Goal: Complete application form

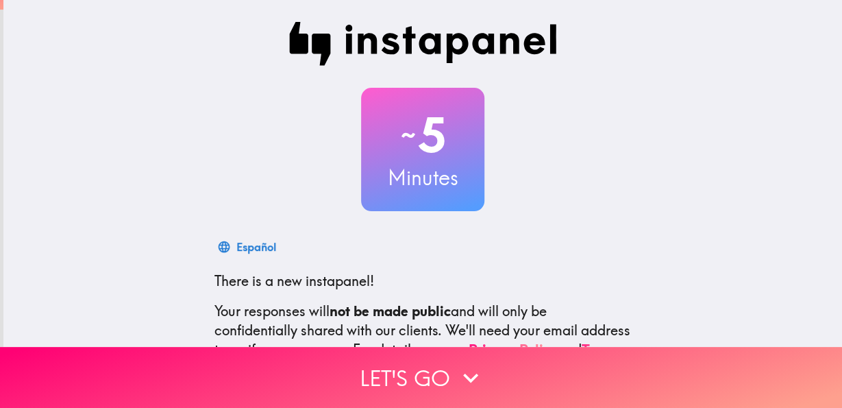
scroll to position [163, 0]
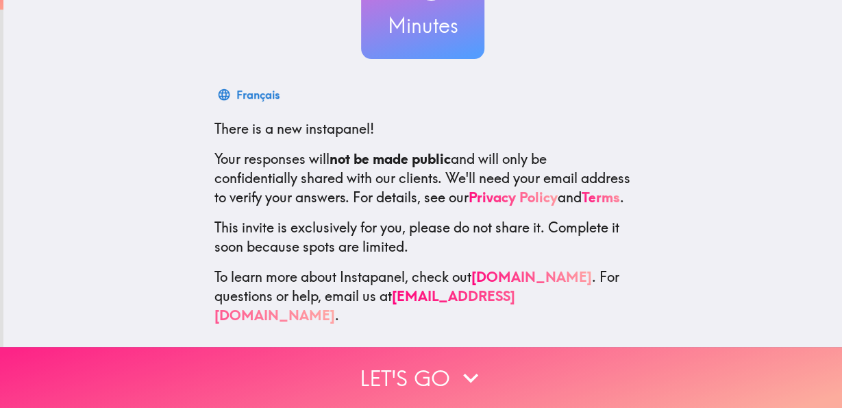
click at [415, 359] on button "Let's go" at bounding box center [421, 377] width 842 height 61
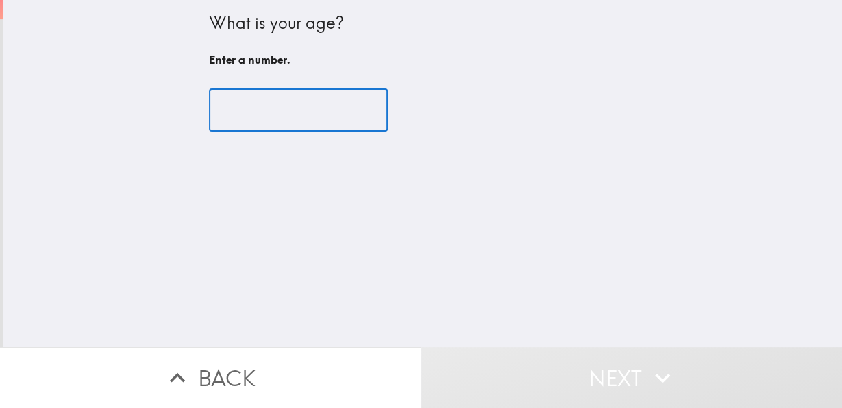
click at [287, 113] on input "number" at bounding box center [298, 110] width 179 height 43
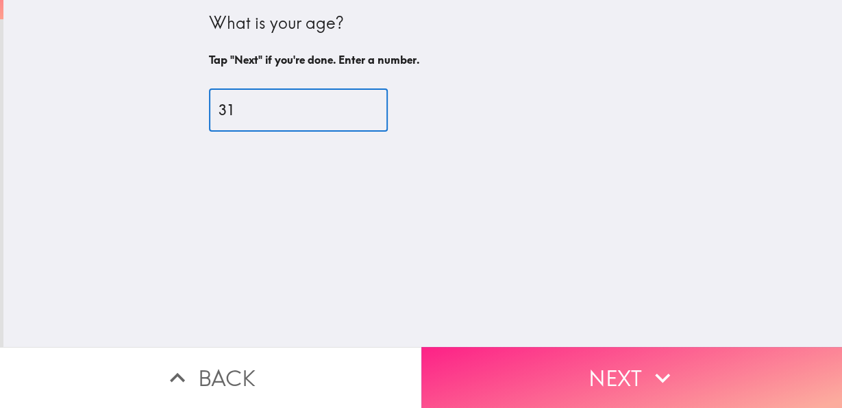
type input "31"
click at [555, 352] on button "Next" at bounding box center [633, 377] width 422 height 61
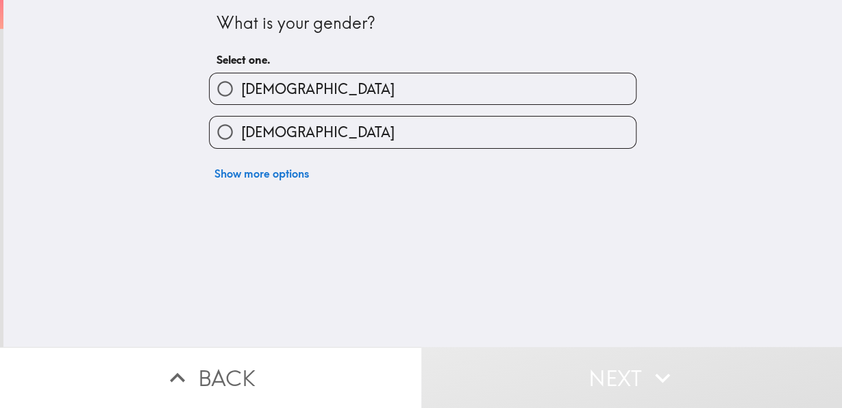
click at [397, 137] on label "[DEMOGRAPHIC_DATA]" at bounding box center [423, 132] width 426 height 31
click at [241, 137] on input "[DEMOGRAPHIC_DATA]" at bounding box center [225, 132] width 31 height 31
radio input "true"
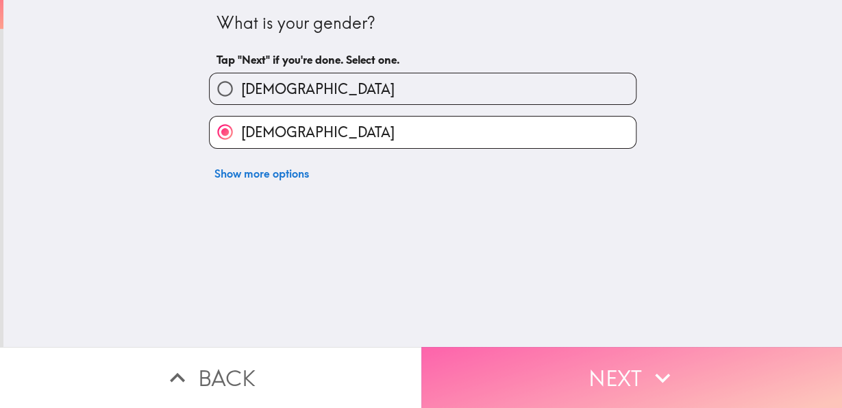
click at [530, 363] on button "Next" at bounding box center [633, 377] width 422 height 61
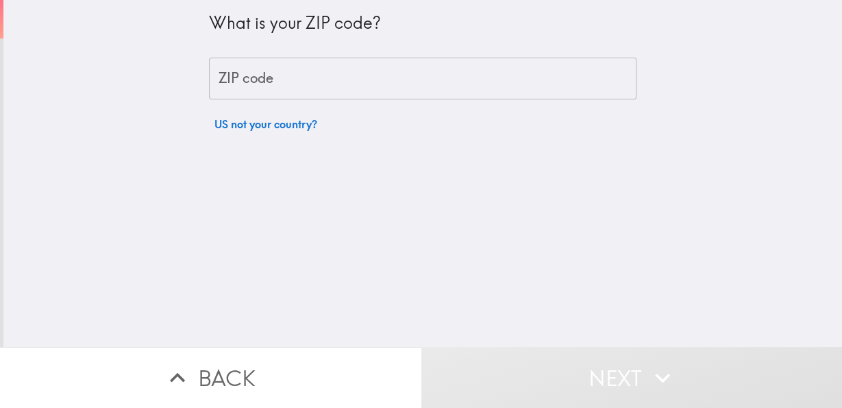
click at [409, 84] on input "ZIP code" at bounding box center [423, 79] width 428 height 43
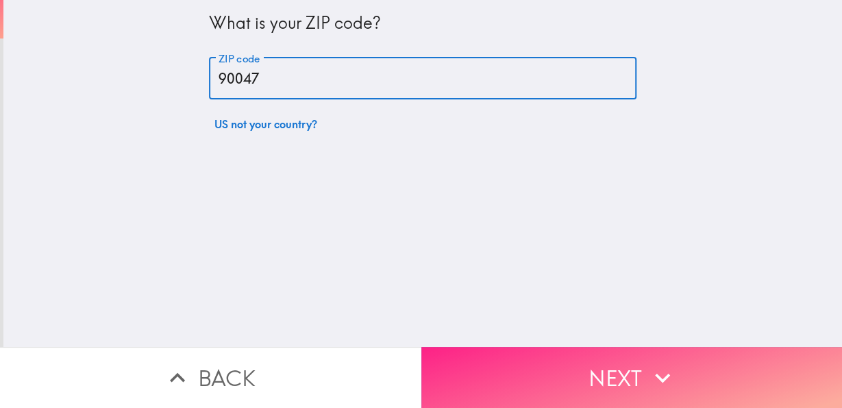
type input "90047"
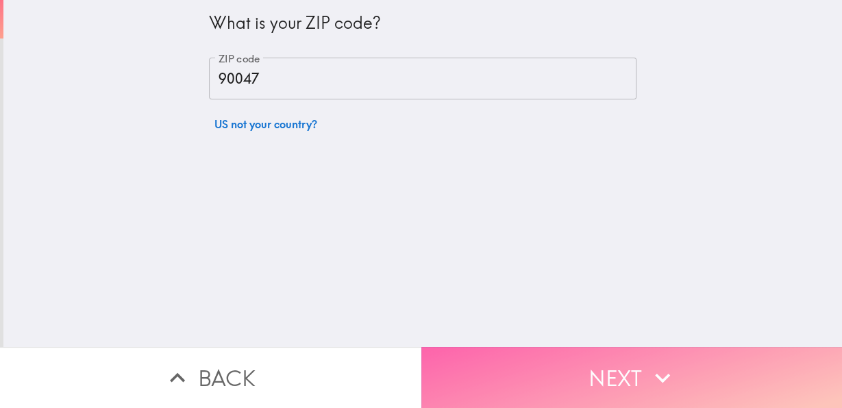
click at [514, 349] on button "Next" at bounding box center [633, 377] width 422 height 61
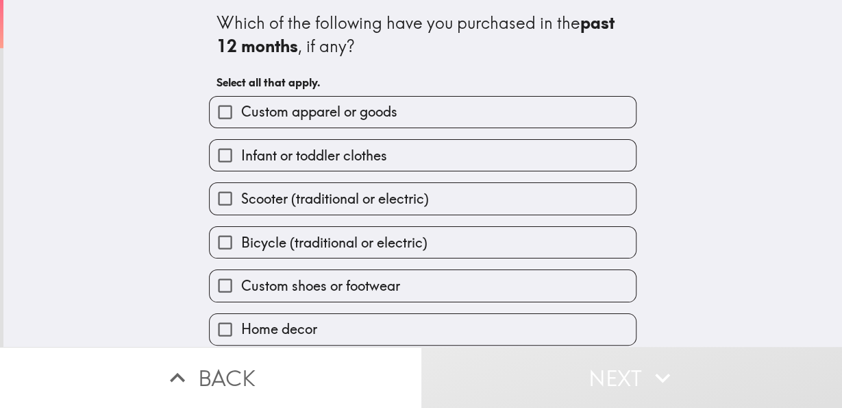
scroll to position [101, 0]
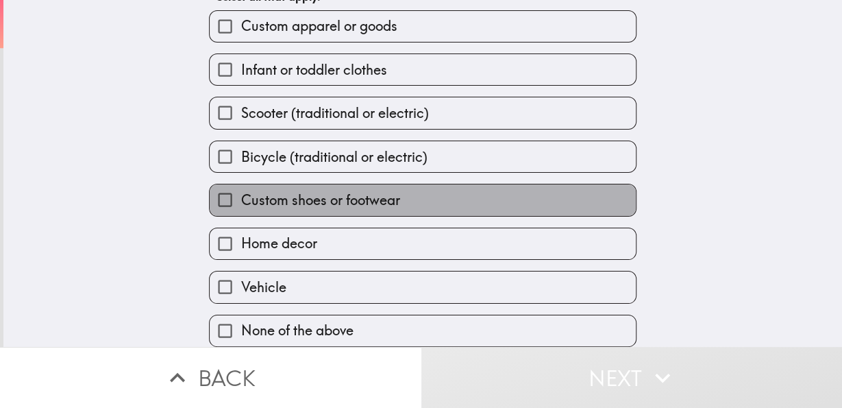
click at [450, 193] on label "Custom shoes or footwear" at bounding box center [423, 199] width 426 height 31
click at [241, 193] on input "Custom shoes or footwear" at bounding box center [225, 199] width 31 height 31
checkbox input "true"
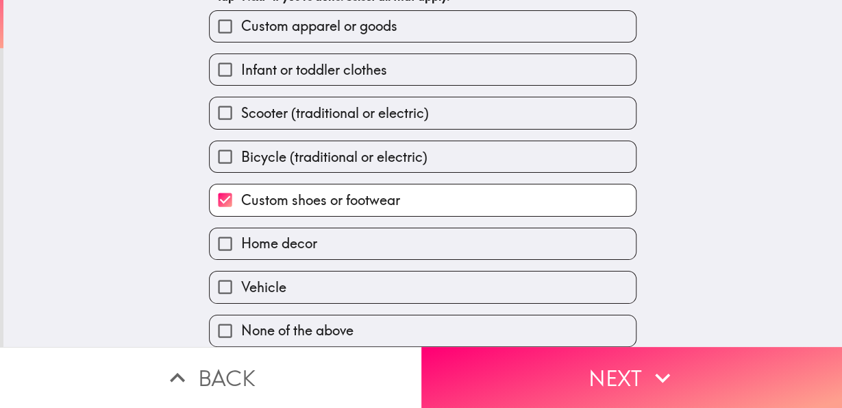
click at [323, 235] on label "Home decor" at bounding box center [423, 243] width 426 height 31
click at [241, 235] on input "Home decor" at bounding box center [225, 243] width 31 height 31
checkbox input "true"
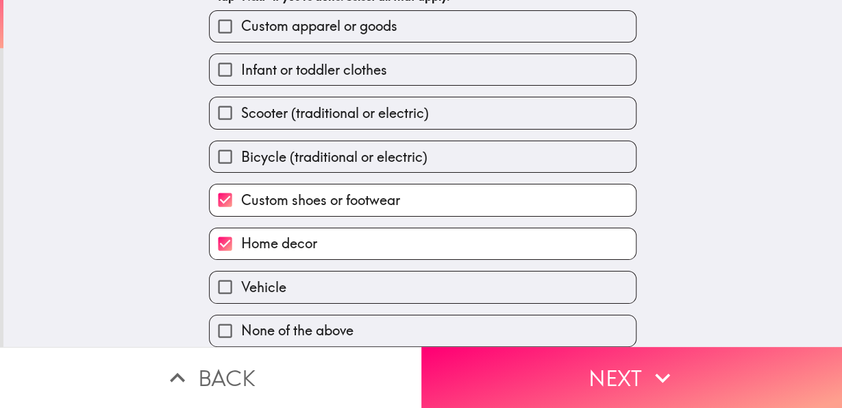
click at [328, 64] on span "Infant or toddler clothes" at bounding box center [314, 69] width 146 height 19
click at [241, 64] on input "Infant or toddler clothes" at bounding box center [225, 69] width 31 height 31
checkbox input "true"
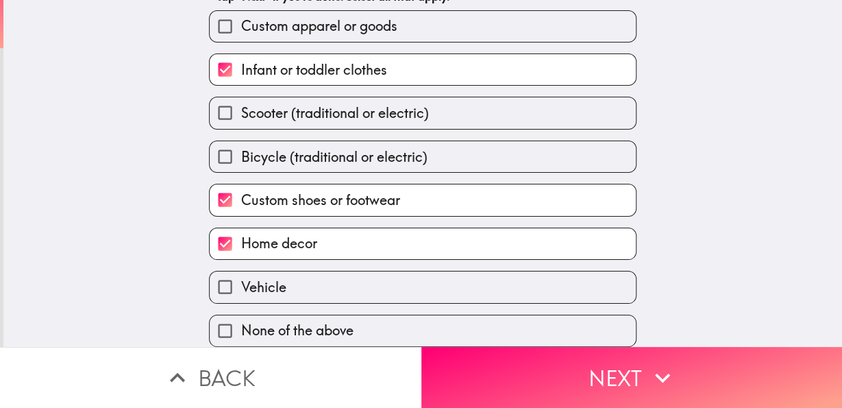
scroll to position [0, 0]
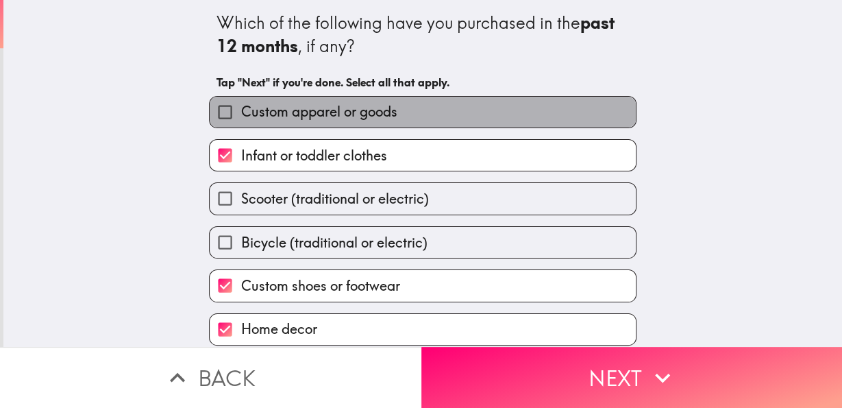
click at [365, 106] on span "Custom apparel or goods" at bounding box center [319, 111] width 156 height 19
click at [241, 106] on input "Custom apparel or goods" at bounding box center [225, 112] width 31 height 31
checkbox input "true"
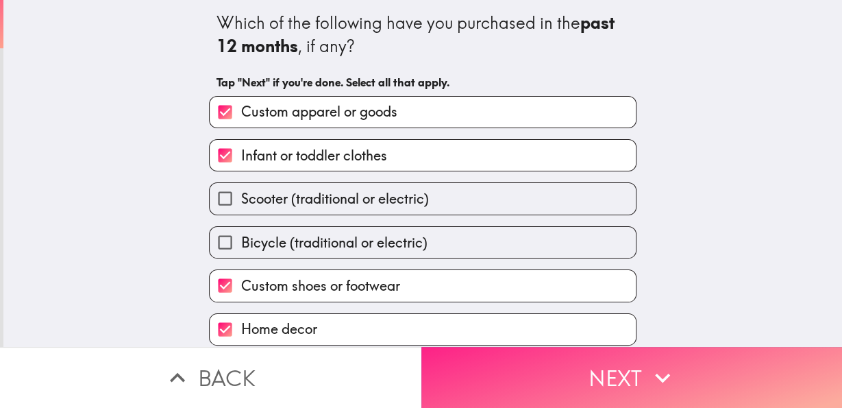
click at [519, 382] on button "Next" at bounding box center [633, 377] width 422 height 61
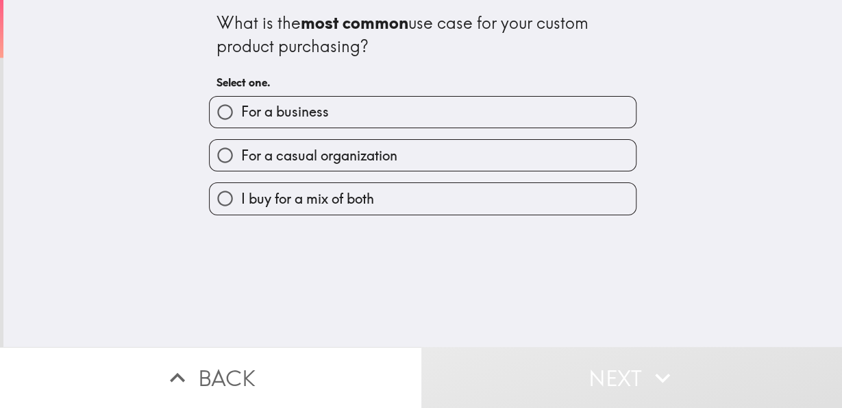
click at [400, 189] on label "I buy for a mix of both" at bounding box center [423, 198] width 426 height 31
click at [241, 189] on input "I buy for a mix of both" at bounding box center [225, 198] width 31 height 31
radio input "true"
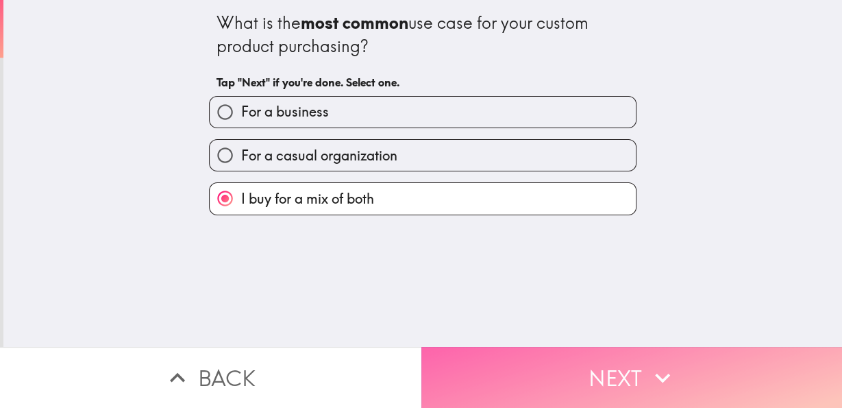
click at [561, 363] on button "Next" at bounding box center [633, 377] width 422 height 61
